Goal: Find specific page/section: Find specific page/section

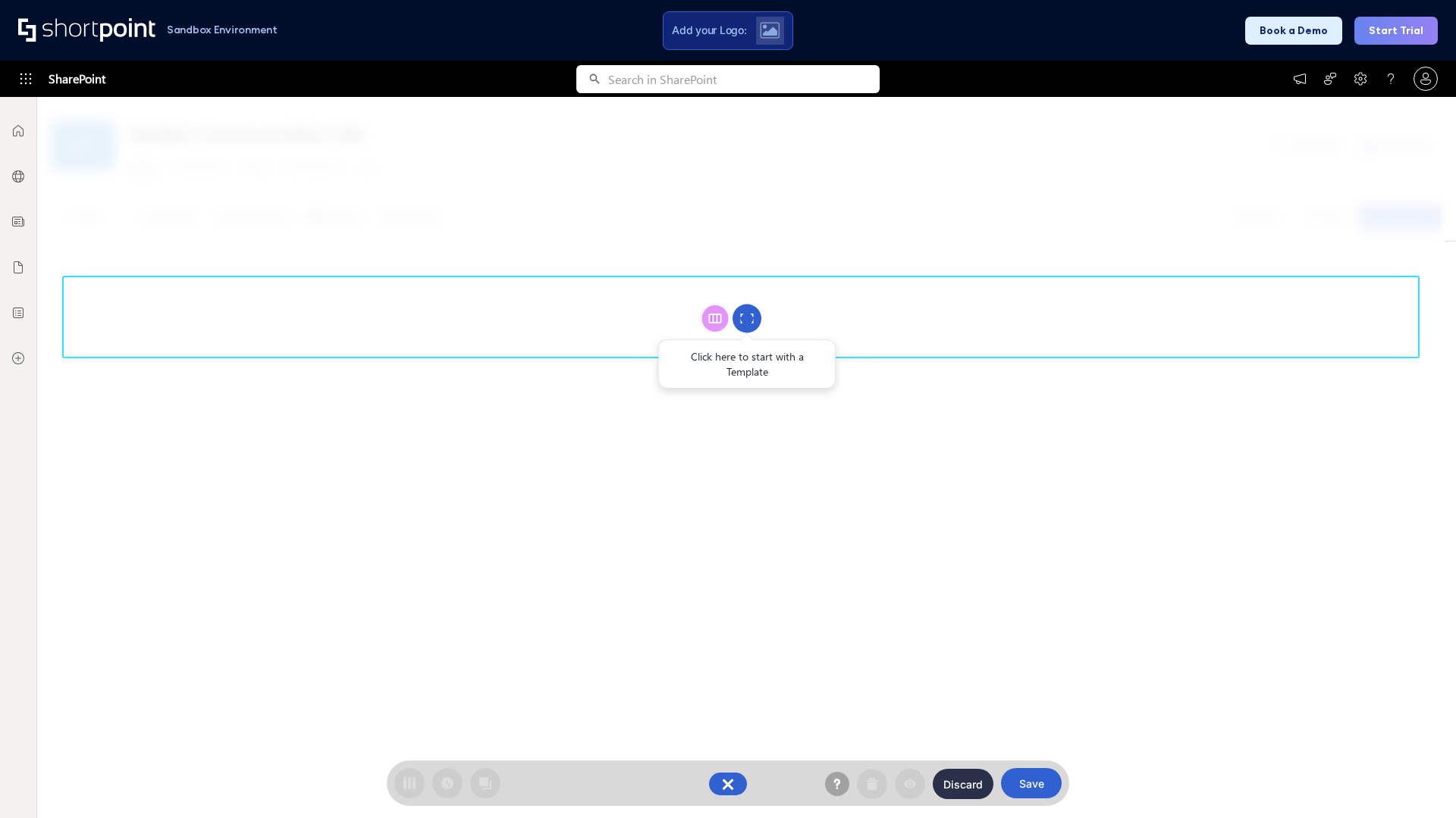
click at [747, 318] on circle at bounding box center [747, 319] width 29 height 29
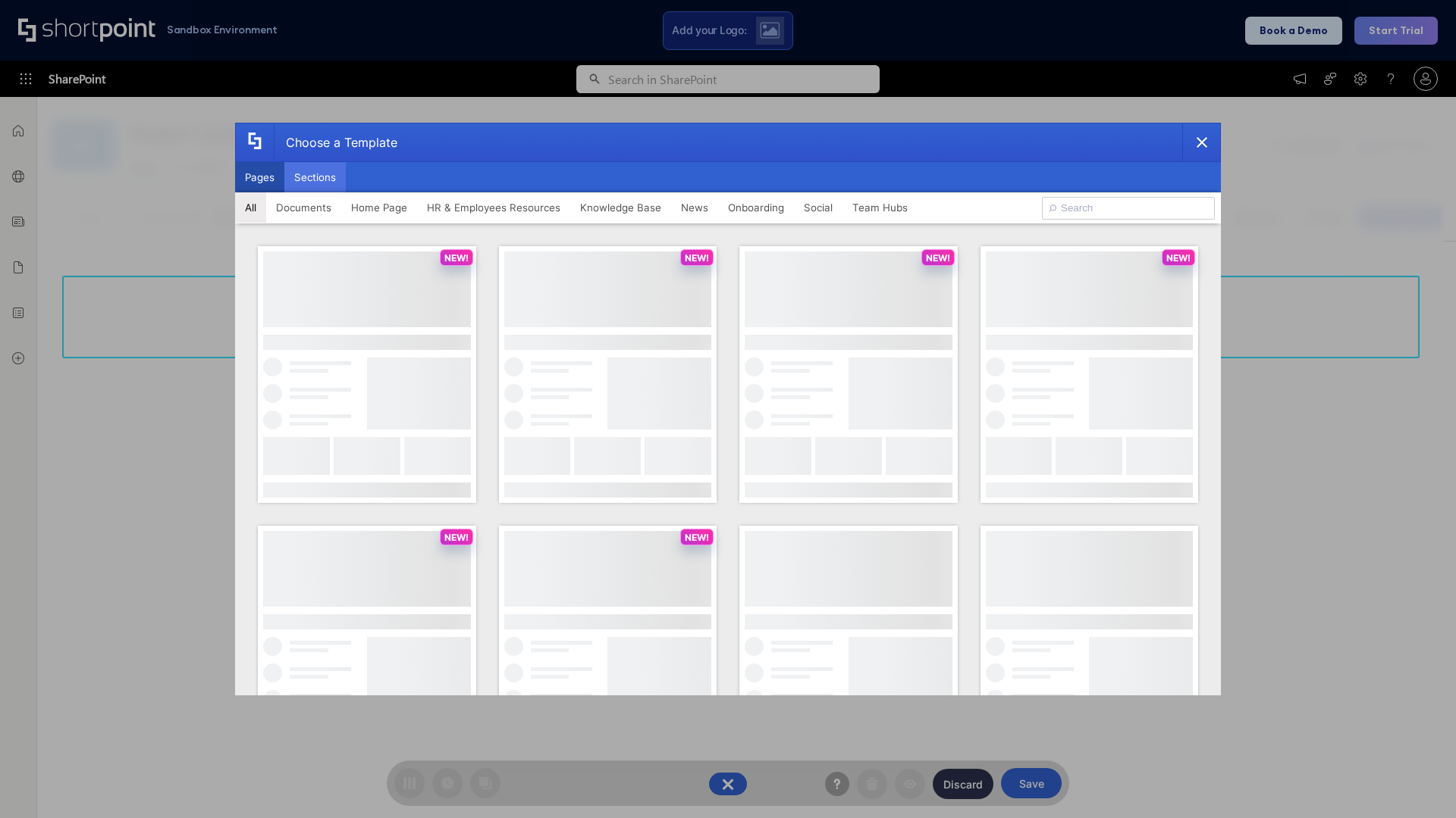
click at [314, 178] on button "Sections" at bounding box center [315, 178] width 61 height 31
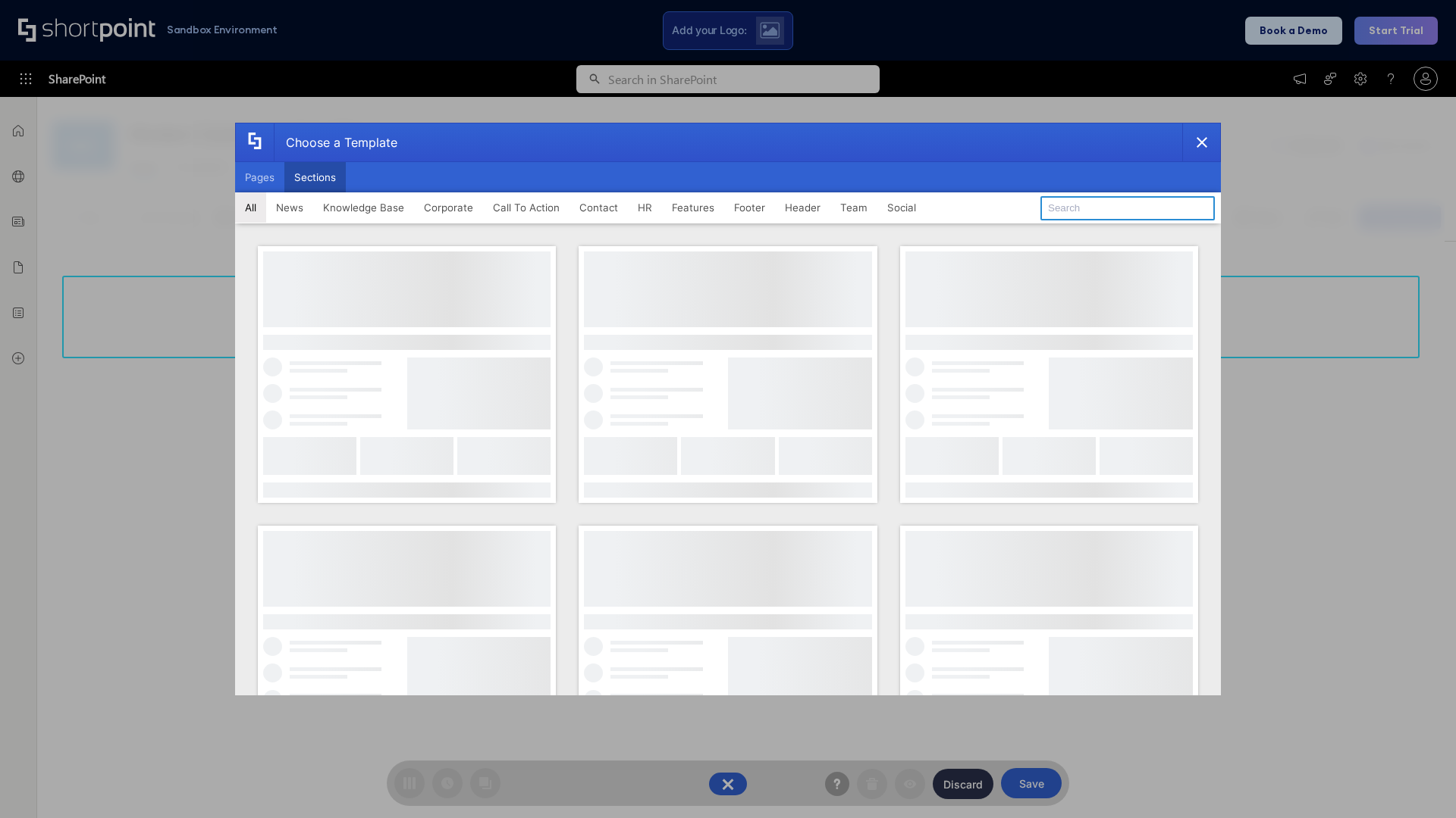
type input "Footer 6"
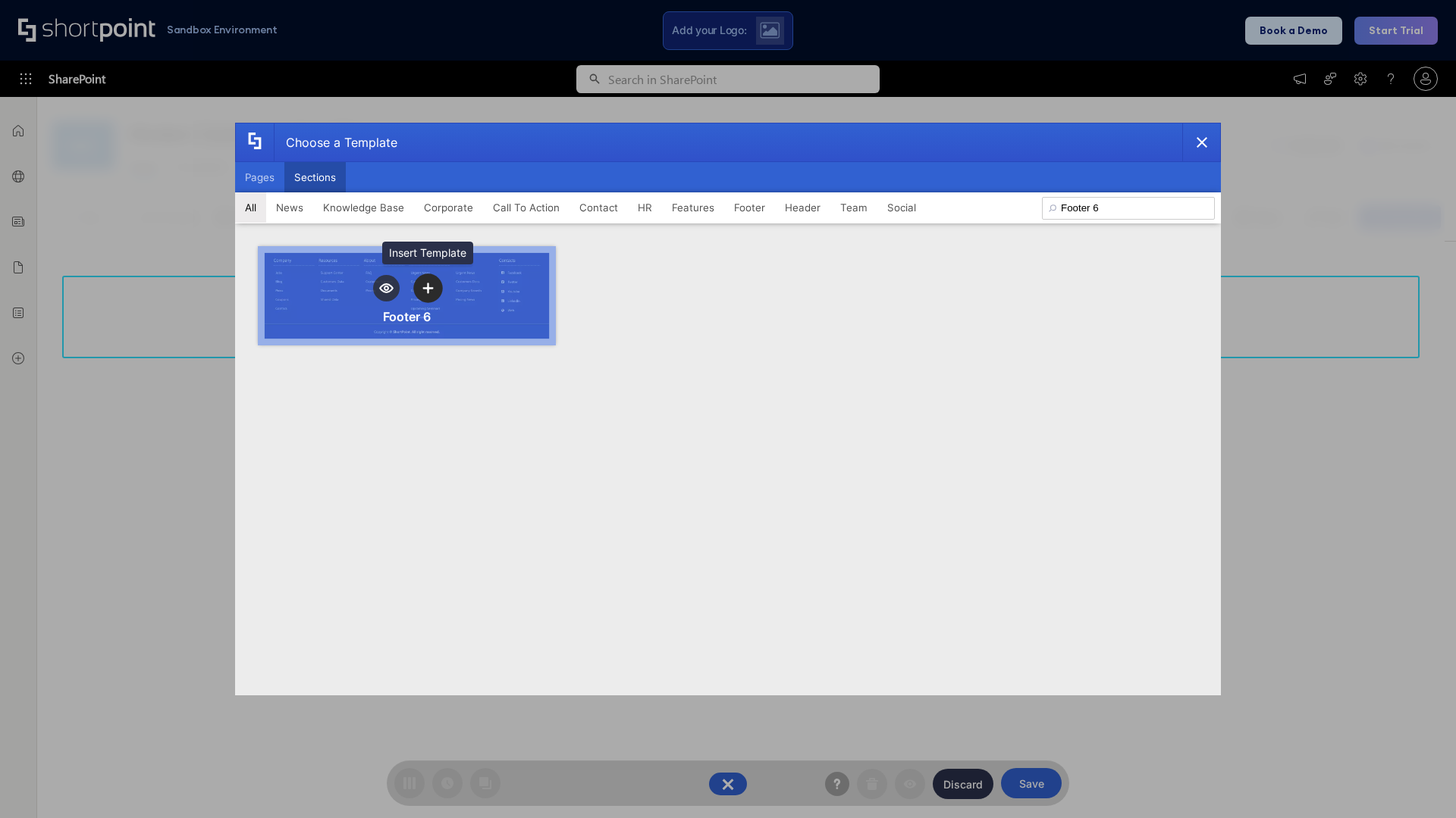
click at [428, 288] on icon "template selector" at bounding box center [427, 288] width 10 height 10
